Goal: Transaction & Acquisition: Purchase product/service

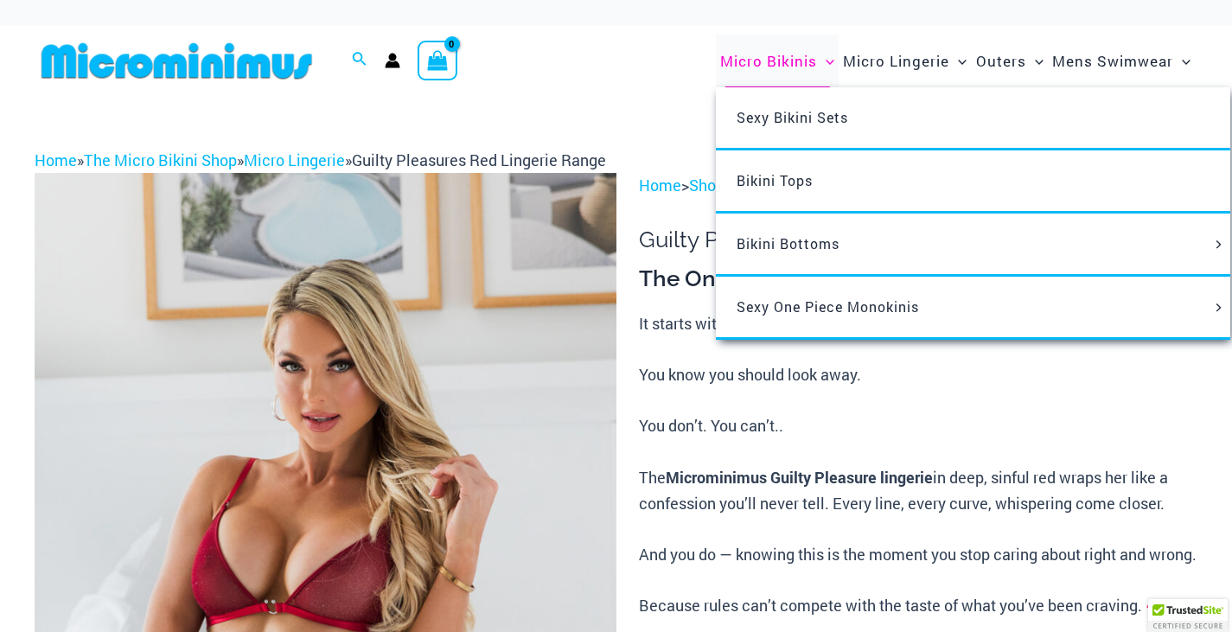
click at [768, 67] on span "Micro Bikinis" at bounding box center [768, 61] width 97 height 44
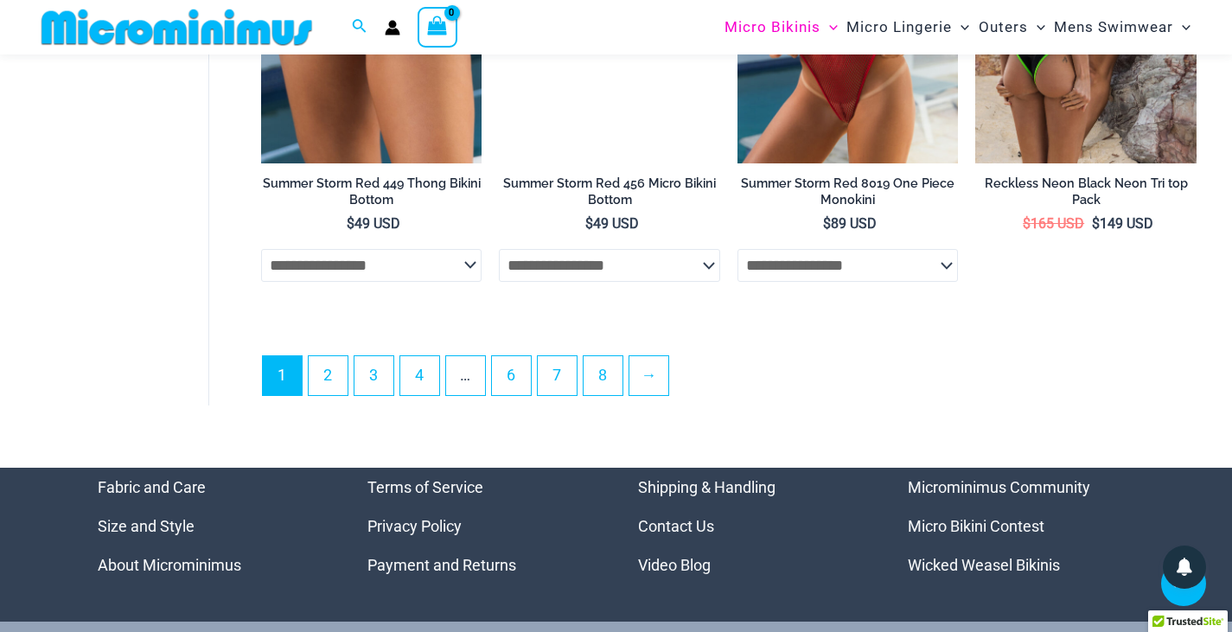
scroll to position [4277, 0]
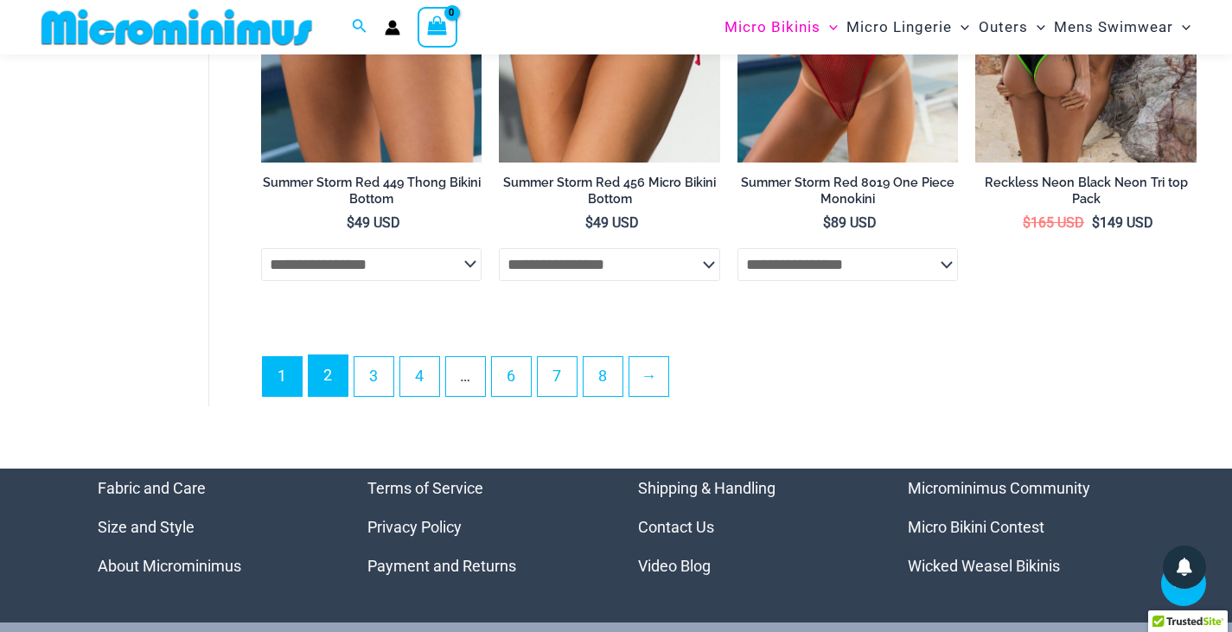
click at [325, 394] on link "2" at bounding box center [328, 375] width 39 height 41
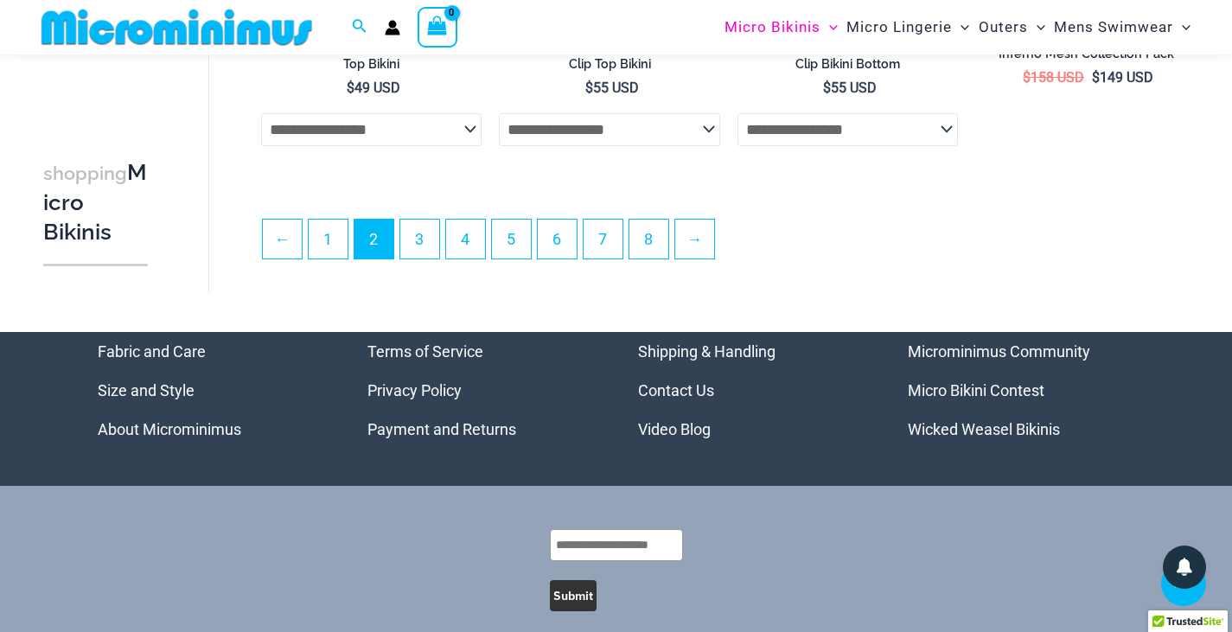
scroll to position [4052, 0]
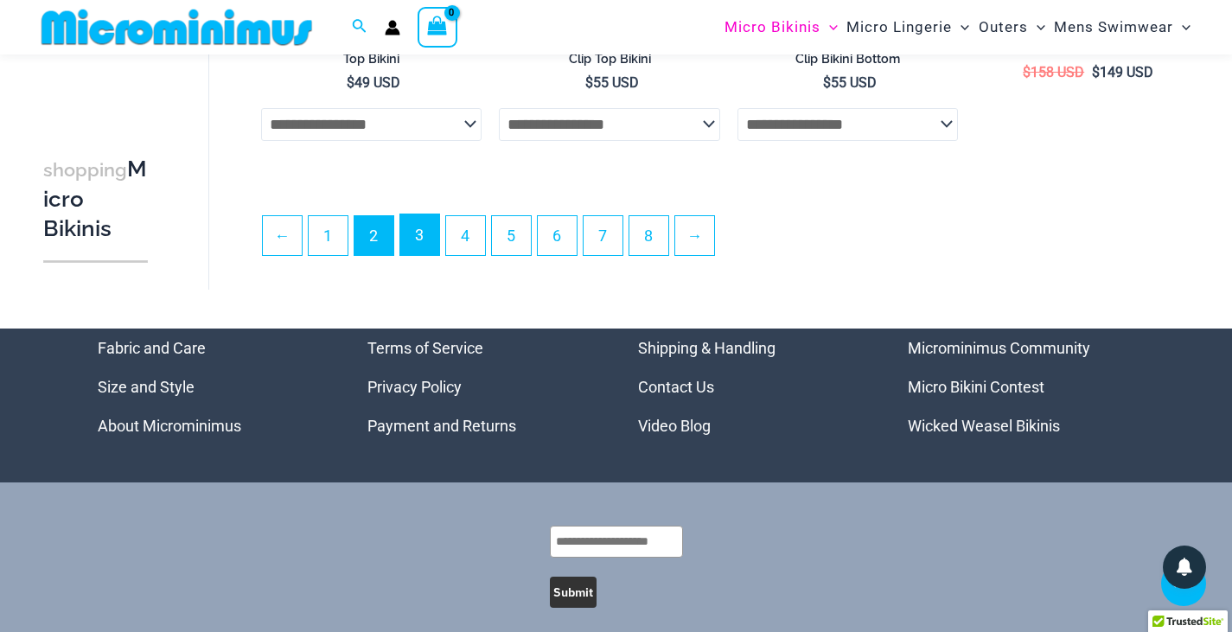
click at [414, 255] on link "3" at bounding box center [419, 234] width 39 height 41
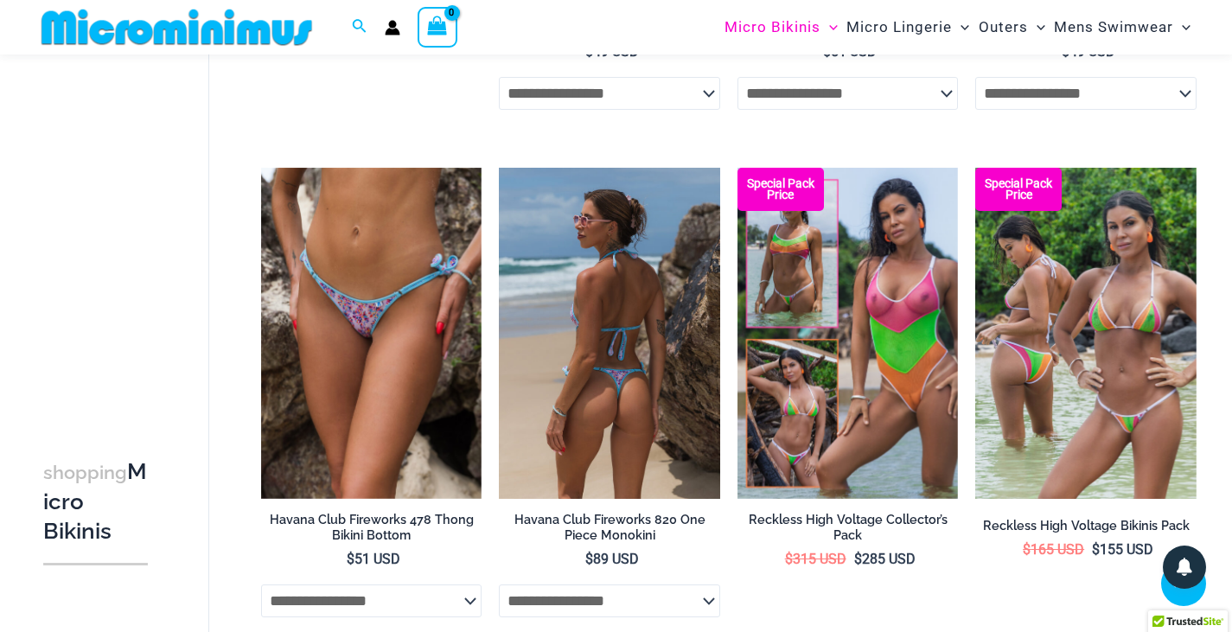
scroll to position [2556, 0]
